Goal: Complete application form

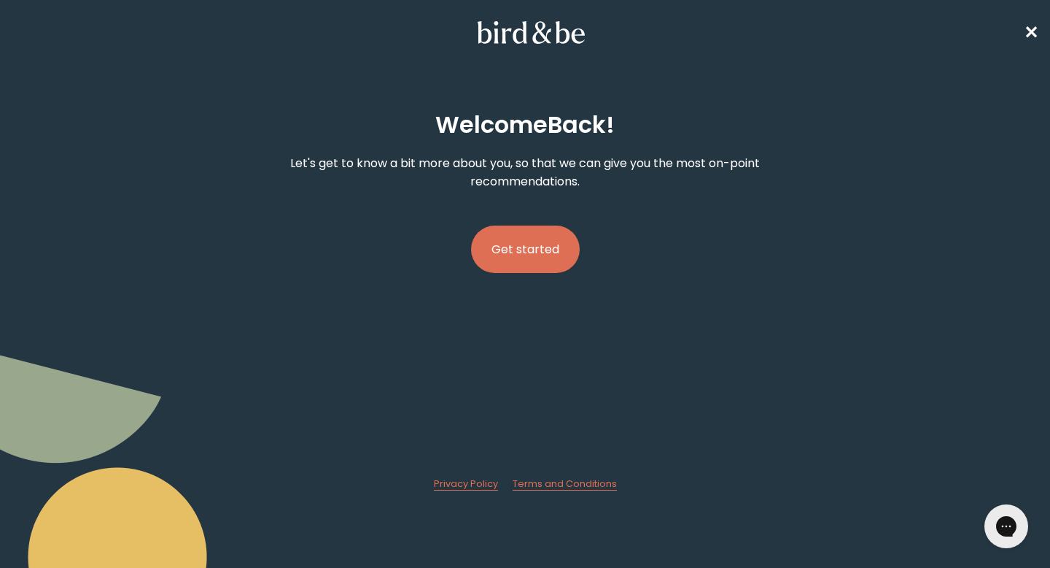
click at [535, 255] on button "Get started" at bounding box center [525, 248] width 109 height 47
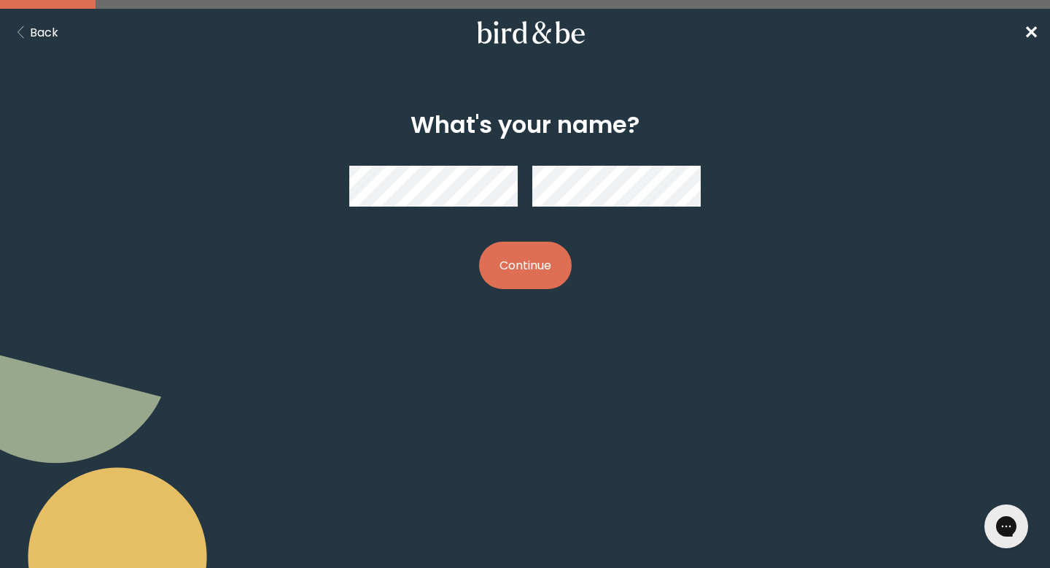
click at [510, 272] on button "Continue" at bounding box center [525, 264] width 93 height 47
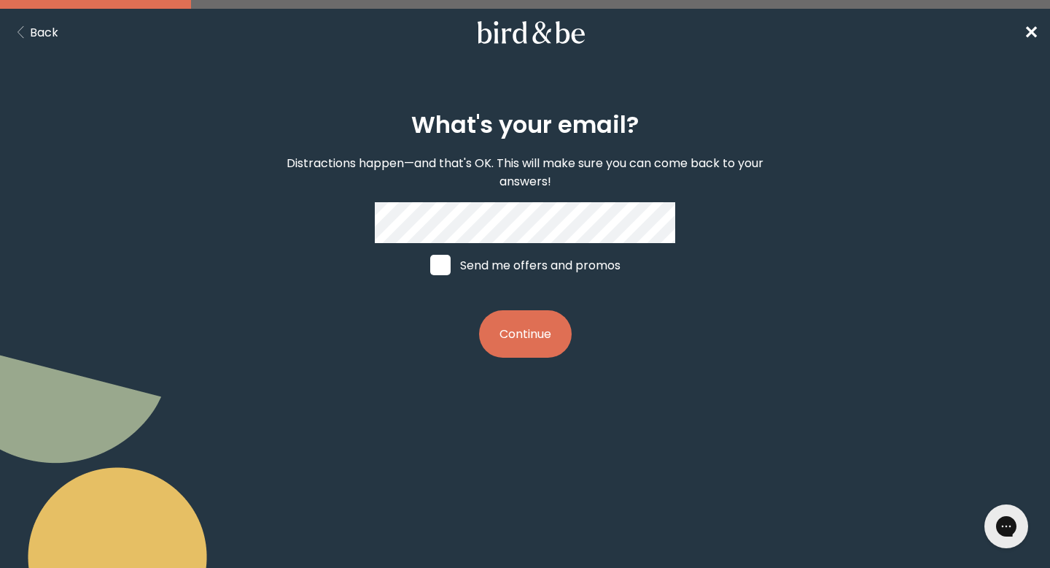
click at [529, 328] on button "Continue" at bounding box center [525, 333] width 93 height 47
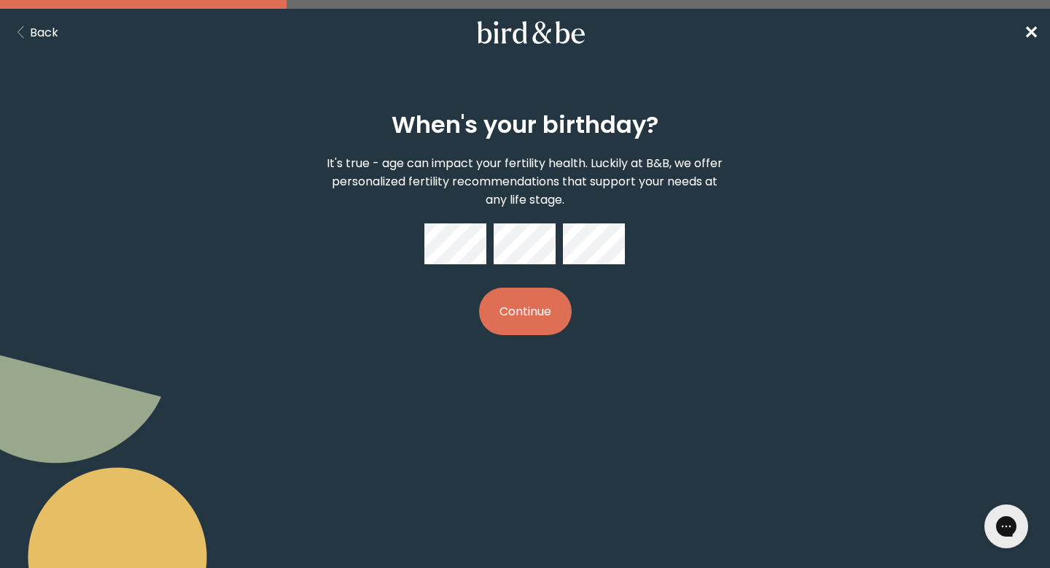
click at [546, 310] on button "Continue" at bounding box center [525, 310] width 93 height 47
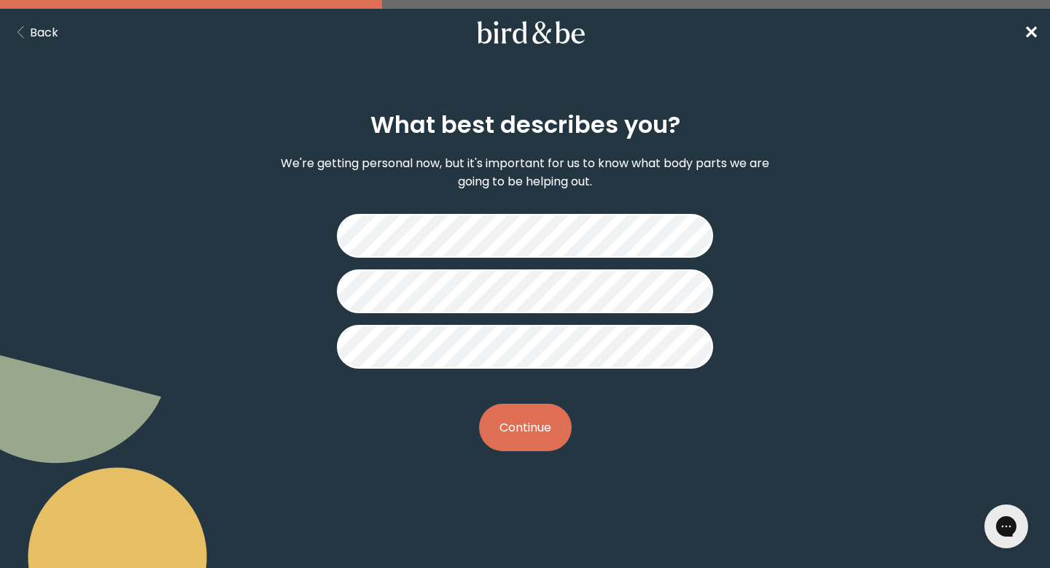
click at [542, 430] on button "Continue" at bounding box center [525, 426] width 93 height 47
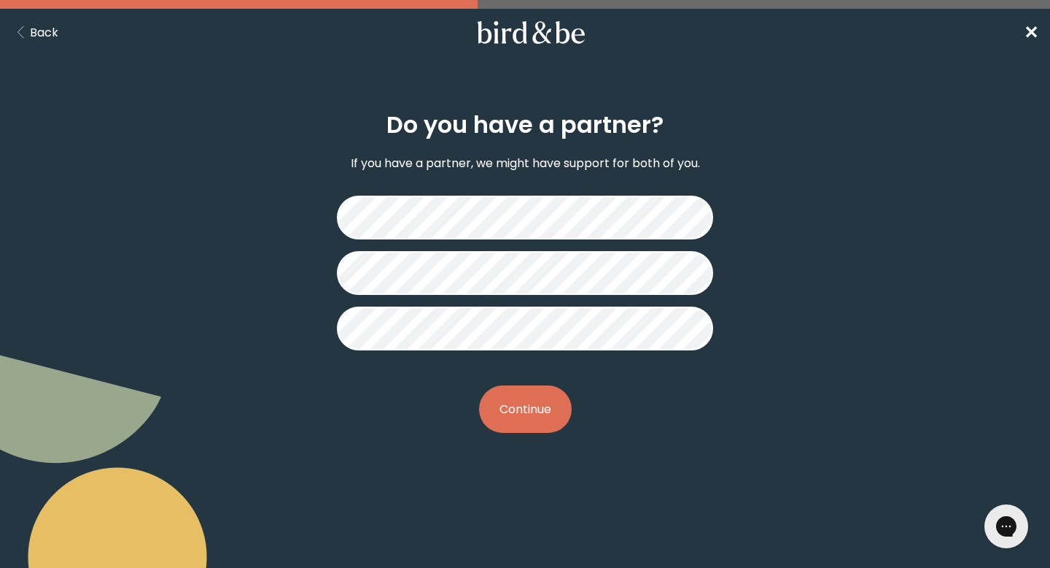
click at [540, 401] on button "Continue" at bounding box center [525, 408] width 93 height 47
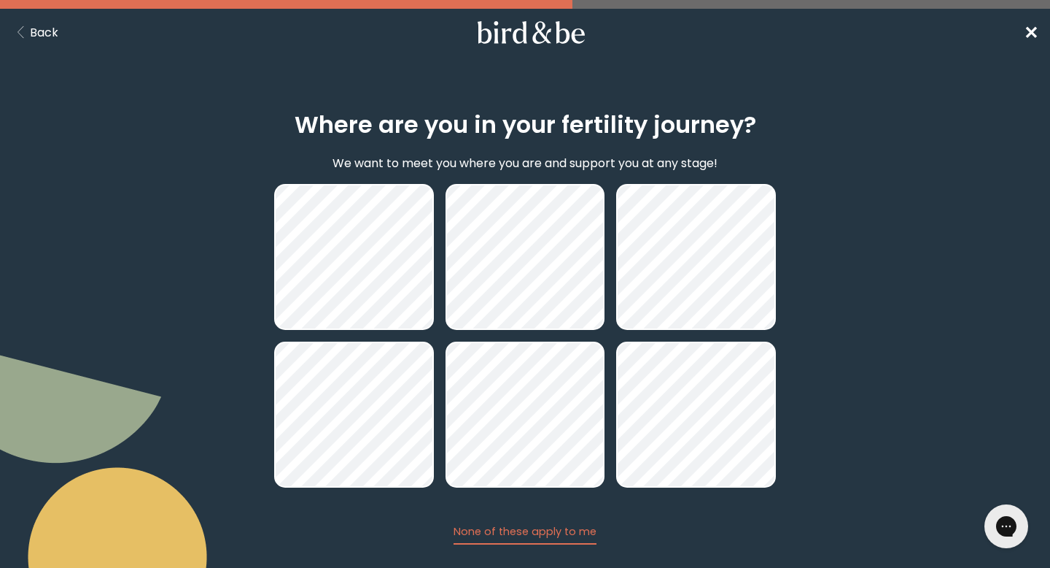
click at [1031, 32] on span "✕" at bounding box center [1031, 32] width 15 height 24
